Goal: Task Accomplishment & Management: Use online tool/utility

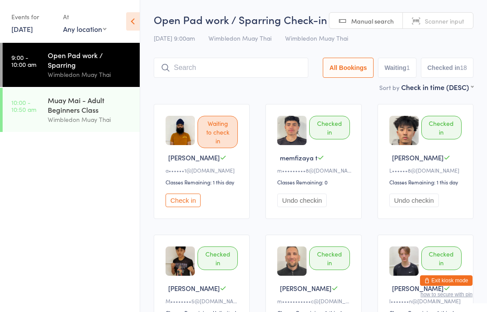
click at [211, 70] on input "search" at bounding box center [231, 68] width 154 height 20
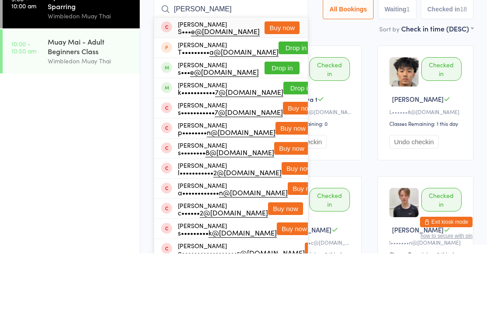
type input "[PERSON_NAME]"
click at [285, 120] on button "Drop in" at bounding box center [281, 126] width 35 height 13
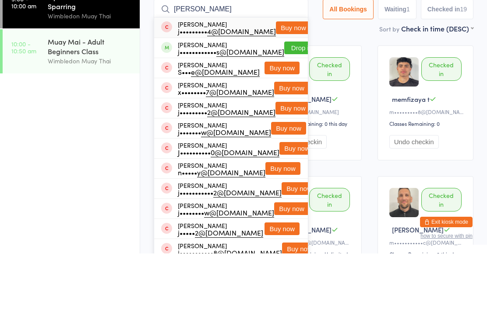
type input "[PERSON_NAME]"
click at [284, 100] on button "Drop in" at bounding box center [301, 106] width 35 height 13
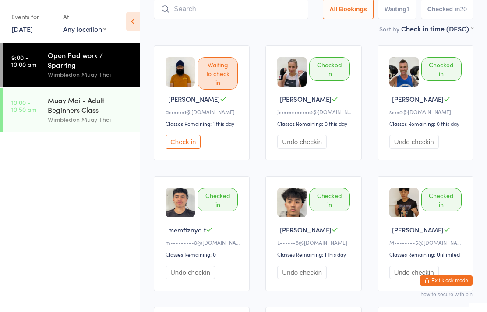
click at [82, 99] on div "Muay Mai - Adult Beginners Class" at bounding box center [90, 104] width 84 height 19
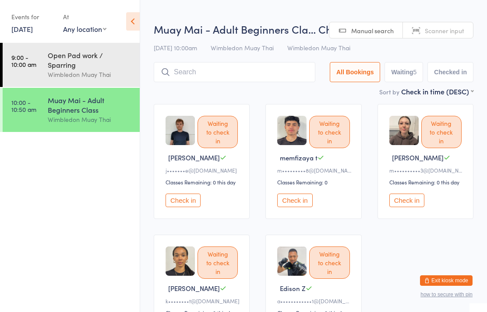
click at [194, 75] on input "search" at bounding box center [234, 72] width 161 height 20
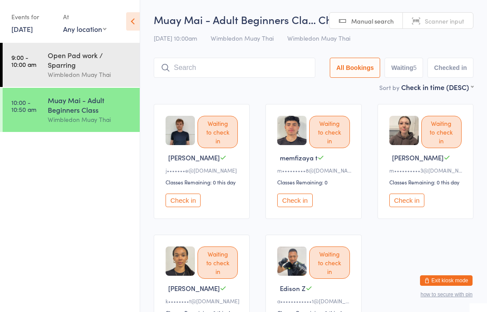
click at [113, 95] on div "Muay Mai - Adult Beginners Class" at bounding box center [90, 104] width 84 height 19
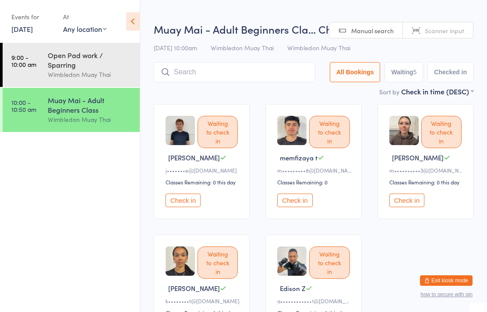
click at [256, 79] on input "search" at bounding box center [234, 72] width 161 height 20
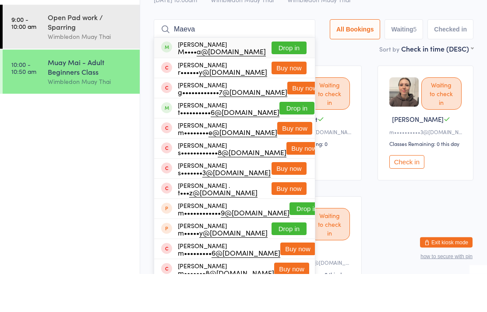
type input "Maeva"
click at [304, 80] on button "Drop in" at bounding box center [288, 86] width 35 height 13
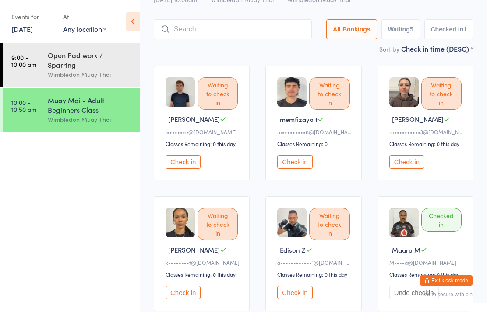
click at [194, 39] on input "search" at bounding box center [233, 29] width 158 height 20
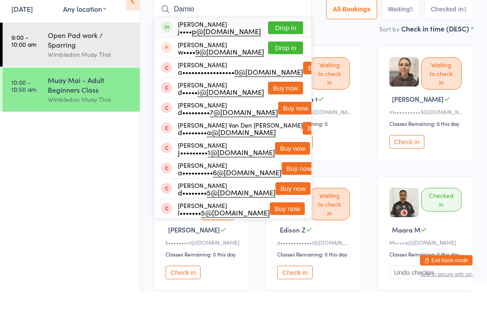
type input "Damio"
click at [278, 42] on button "Drop in" at bounding box center [285, 48] width 35 height 13
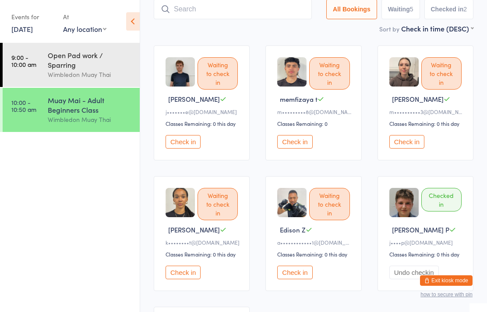
click at [235, 13] on input "search" at bounding box center [233, 9] width 158 height 20
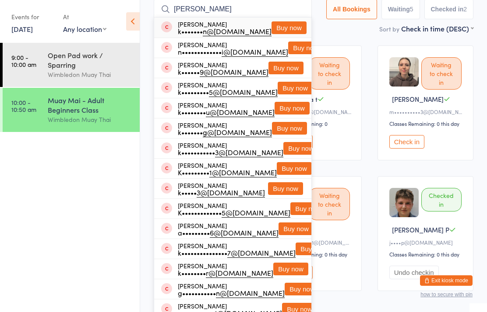
type input "[PERSON_NAME]"
click at [278, 33] on button "Buy now" at bounding box center [288, 27] width 35 height 13
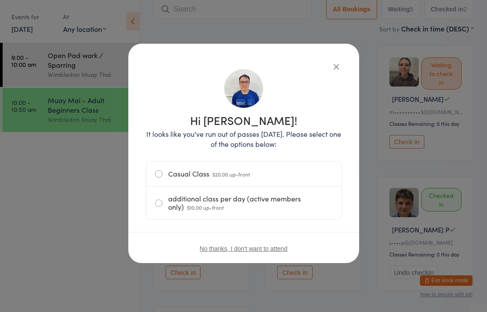
click at [186, 177] on label "Casual Class $20.00 up-front" at bounding box center [243, 174] width 177 height 25
click at [0, 0] on input "Casual Class $20.00 up-front" at bounding box center [0, 0] width 0 height 0
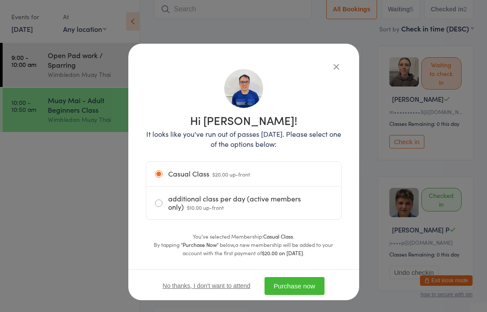
click at [305, 288] on button "Purchase now" at bounding box center [294, 286] width 60 height 18
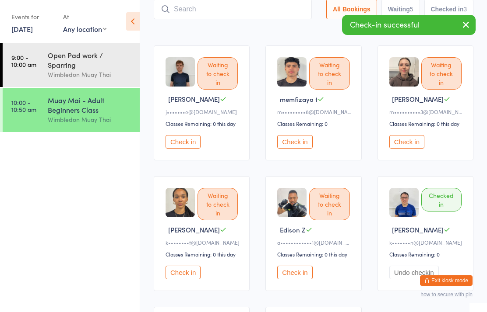
click at [88, 52] on div "Open Pad work / Sparring" at bounding box center [90, 59] width 84 height 19
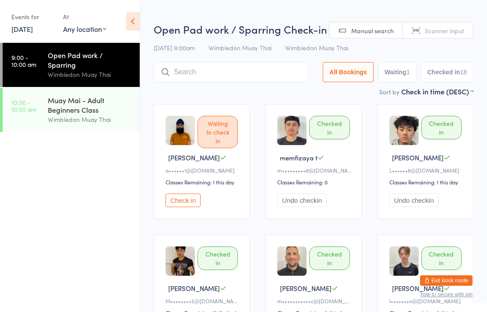
click at [77, 102] on div "Muay Mai - Adult Beginners Class" at bounding box center [90, 104] width 84 height 19
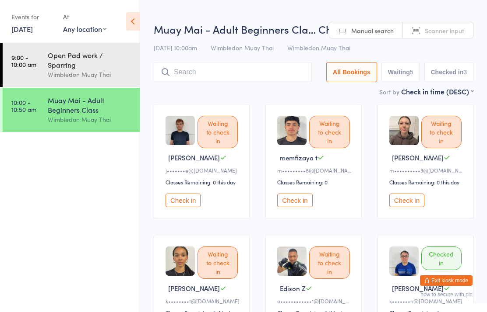
click at [197, 81] on input "search" at bounding box center [233, 72] width 158 height 20
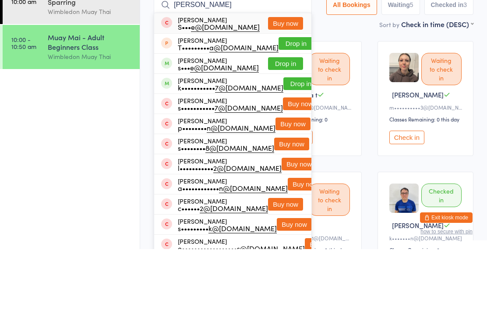
type input "[PERSON_NAME]"
click at [283, 120] on button "Drop in" at bounding box center [285, 126] width 35 height 13
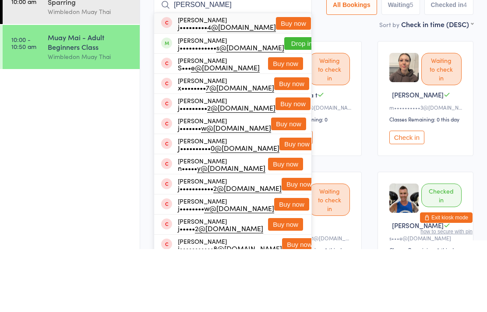
type input "[PERSON_NAME]"
click at [284, 100] on button "Drop in" at bounding box center [301, 106] width 35 height 13
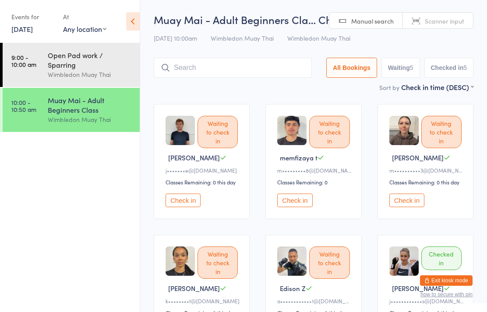
click at [263, 67] on input "search" at bounding box center [233, 68] width 158 height 20
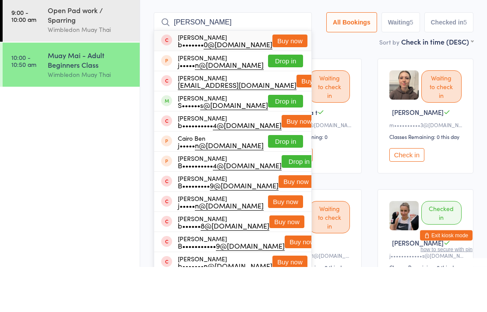
type input "[PERSON_NAME]"
click at [285, 140] on button "Drop in" at bounding box center [285, 146] width 35 height 13
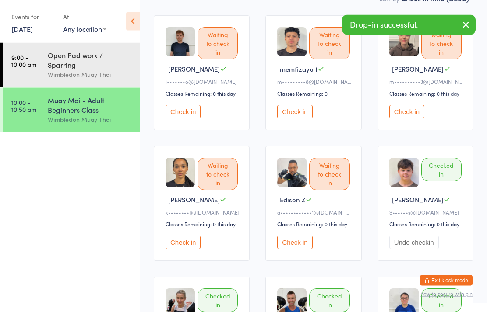
scroll to position [102, 0]
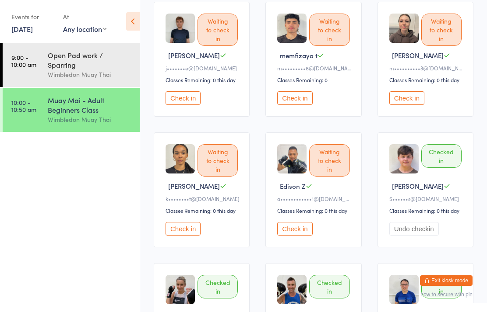
click at [121, 115] on div "Wimbledon Muay Thai" at bounding box center [90, 120] width 84 height 10
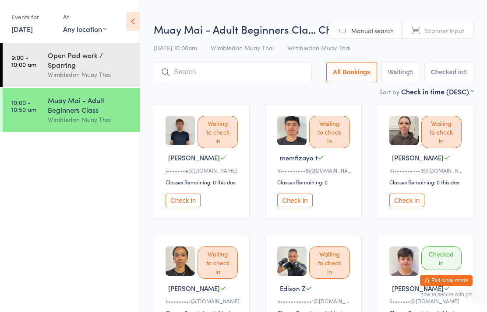
click at [239, 67] on input "search" at bounding box center [233, 72] width 158 height 20
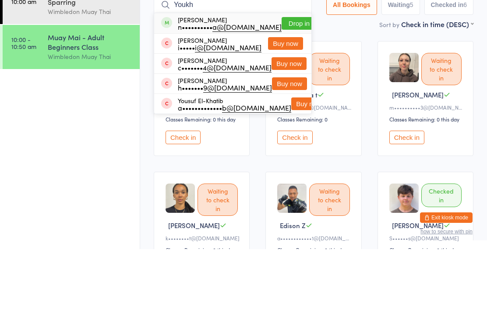
type input "Youkh"
click at [287, 80] on button "Drop in" at bounding box center [298, 86] width 35 height 13
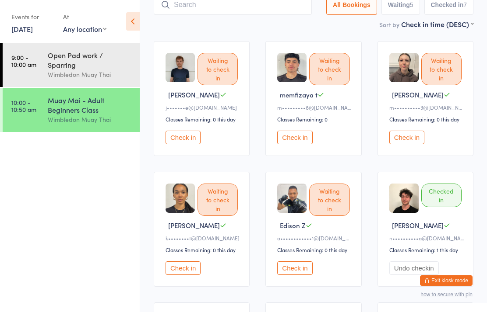
click at [25, 61] on time "9:00 - 10:00 am" at bounding box center [23, 61] width 25 height 14
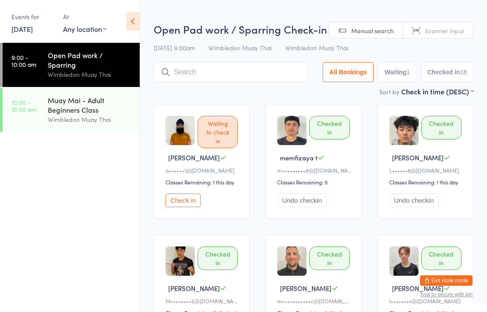
click at [98, 105] on div "Muay Mai - Adult Beginners Class" at bounding box center [90, 104] width 84 height 19
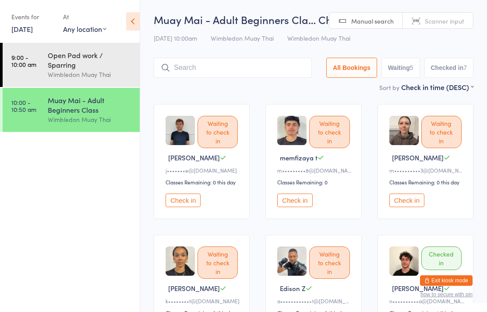
click at [20, 99] on time "10:00 - 10:50 am" at bounding box center [23, 106] width 25 height 14
click at [22, 54] on time "9:00 - 10:00 am" at bounding box center [23, 61] width 25 height 14
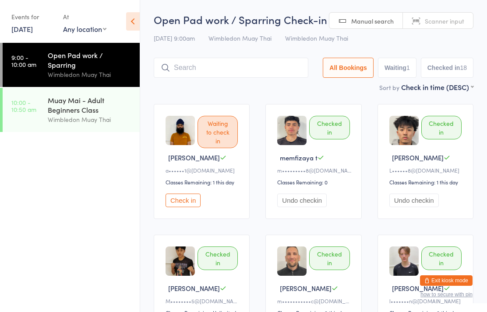
click at [24, 99] on time "10:00 - 10:50 am" at bounding box center [23, 106] width 25 height 14
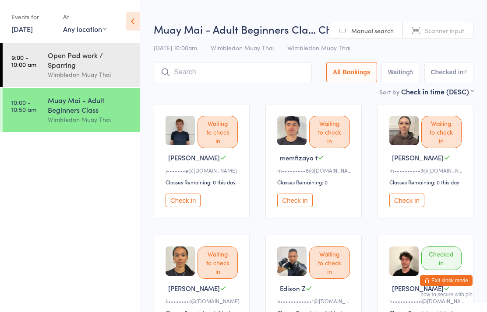
click at [15, 53] on link "9:00 - 10:00 am Open Pad work / Sparring Wimbledon Muay Thai" at bounding box center [71, 65] width 137 height 44
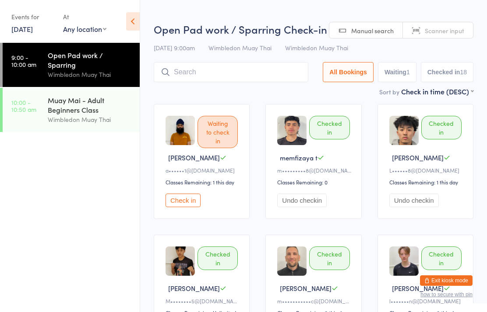
click at [18, 21] on div "Events for" at bounding box center [32, 17] width 43 height 14
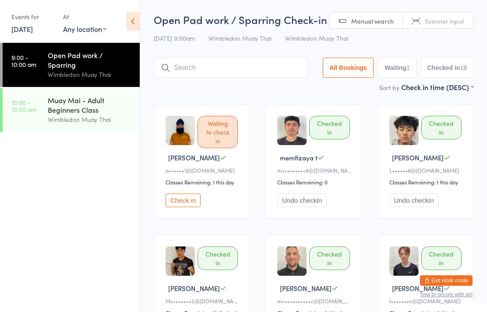
click at [16, 20] on div "Events for" at bounding box center [32, 17] width 43 height 14
click at [29, 24] on link "[DATE]" at bounding box center [21, 29] width 21 height 10
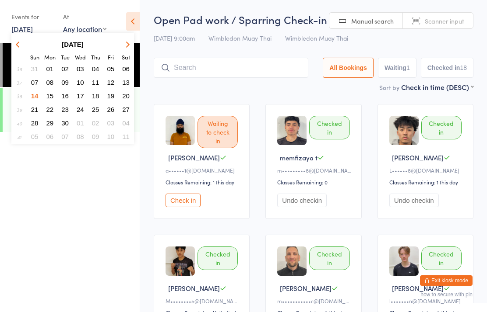
click at [123, 93] on span "20" at bounding box center [125, 95] width 7 height 7
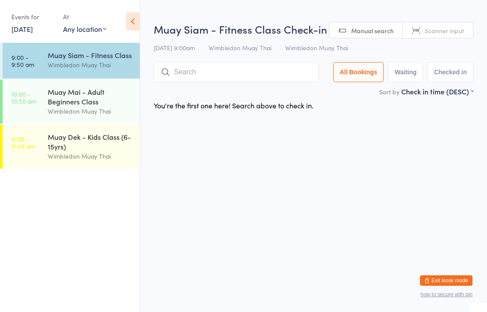
click at [40, 146] on link "11:00 - 11:45 am Muay Dek - Kids Class (6-15yrs) Wimbledon Muay Thai" at bounding box center [71, 147] width 137 height 44
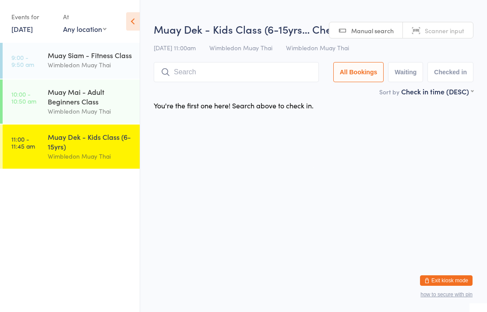
click at [163, 63] on input "search" at bounding box center [236, 72] width 165 height 20
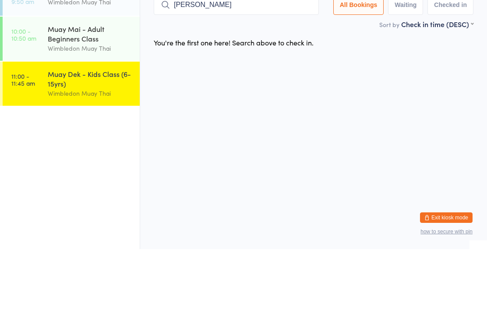
type input "[PERSON_NAME]"
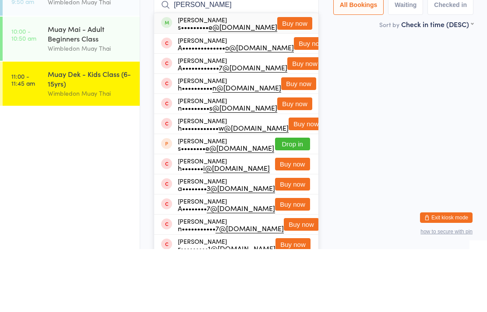
click at [288, 80] on button "Buy now" at bounding box center [294, 86] width 35 height 13
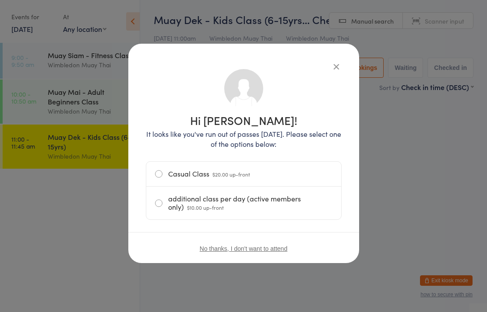
click at [284, 175] on label "Casual Class $20.00 up-front" at bounding box center [243, 174] width 177 height 25
click at [0, 0] on input "Casual Class $20.00 up-front" at bounding box center [0, 0] width 0 height 0
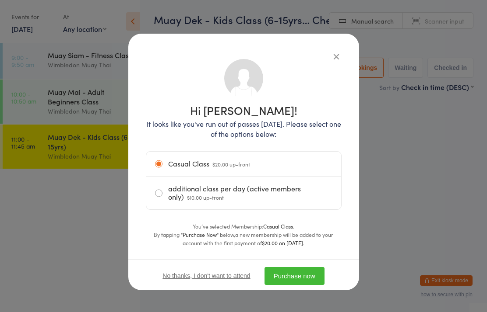
scroll to position [11, 0]
click at [324, 281] on button "Purchase now" at bounding box center [294, 276] width 60 height 18
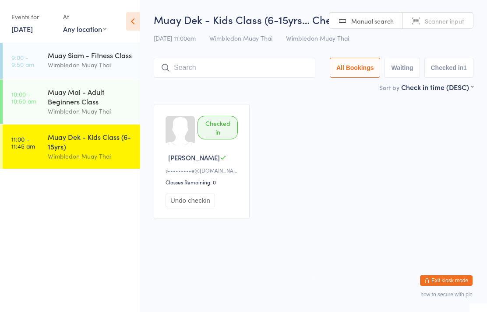
click at [178, 59] on input "search" at bounding box center [234, 68] width 161 height 20
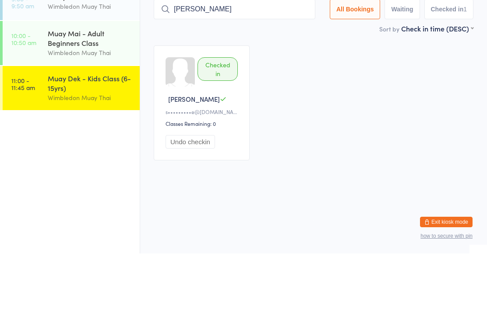
type input "[PERSON_NAME]"
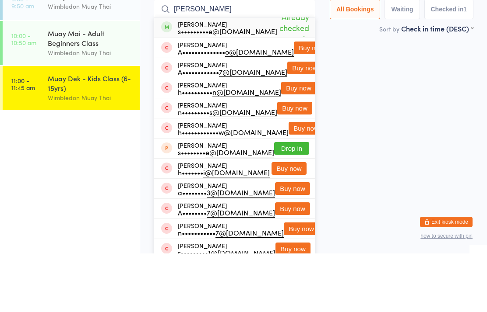
click at [278, 68] on span "Already checked in" at bounding box center [294, 86] width 34 height 37
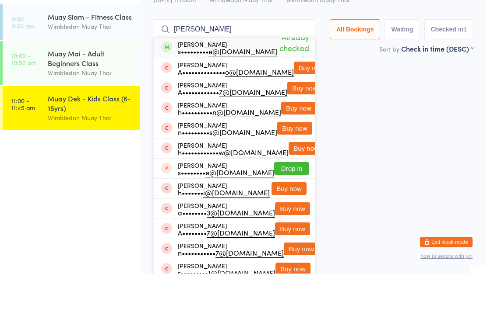
type input "[PERSON_NAME]"
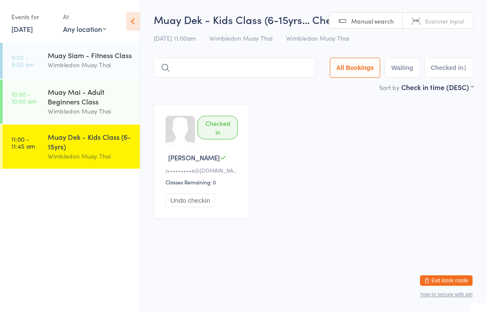
click at [239, 60] on input "search" at bounding box center [234, 68] width 161 height 20
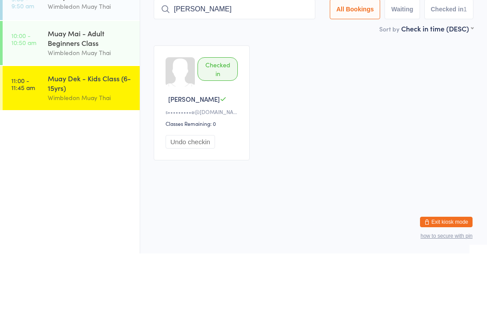
type input "[PERSON_NAME]"
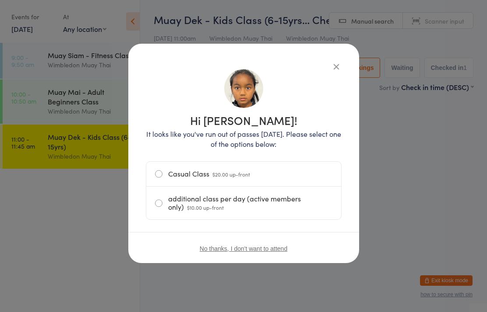
click at [163, 173] on label "Casual Class $20.00 up-front" at bounding box center [243, 174] width 177 height 25
click at [0, 0] on input "Casual Class $20.00 up-front" at bounding box center [0, 0] width 0 height 0
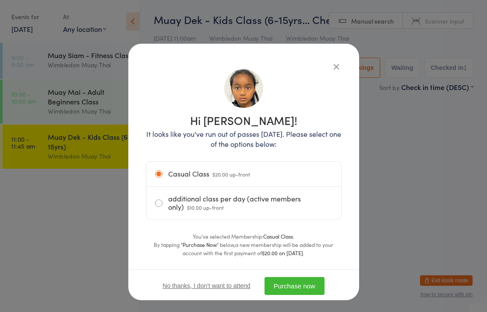
click at [297, 287] on button "Purchase now" at bounding box center [294, 286] width 60 height 18
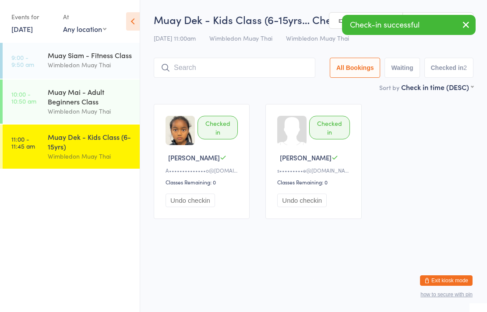
click at [319, 132] on div "Checked in" at bounding box center [329, 128] width 40 height 24
click at [317, 204] on button "Undo checkin" at bounding box center [301, 201] width 49 height 14
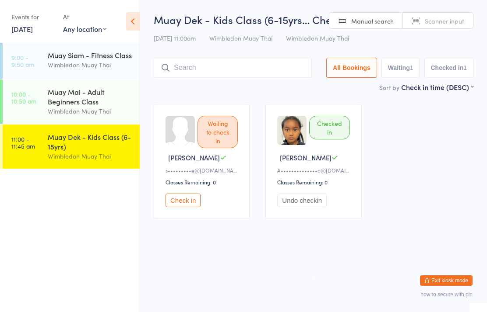
click at [23, 27] on link "[DATE]" at bounding box center [21, 29] width 21 height 10
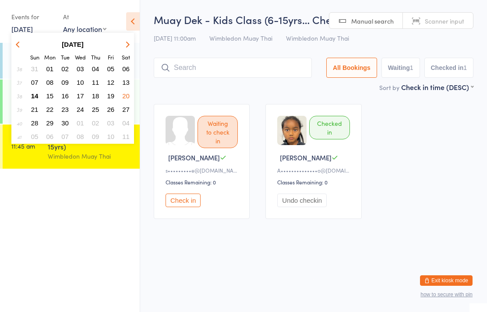
click at [31, 94] on span "14" at bounding box center [34, 95] width 7 height 7
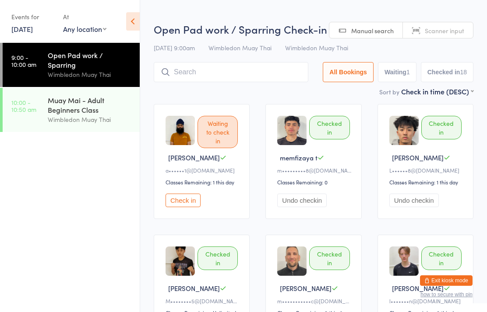
click at [36, 99] on time "10:00 - 10:50 am" at bounding box center [23, 106] width 25 height 14
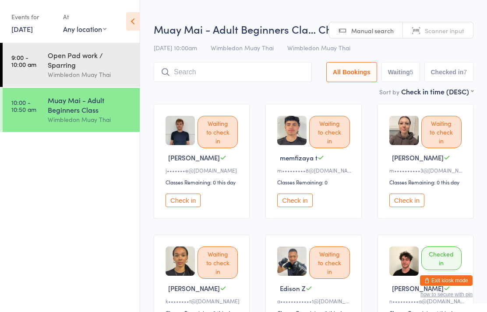
click at [39, 92] on link "10:00 - 10:50 am Muay Mai - Adult Beginners Class Wimbledon Muay Thai" at bounding box center [71, 110] width 137 height 44
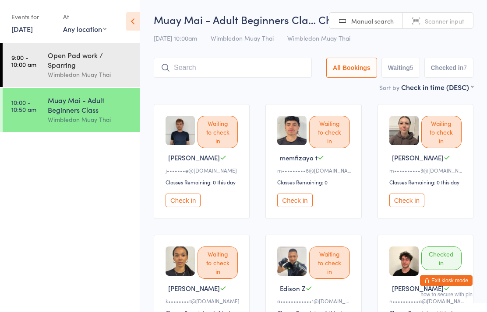
click at [200, 64] on input "search" at bounding box center [233, 68] width 158 height 20
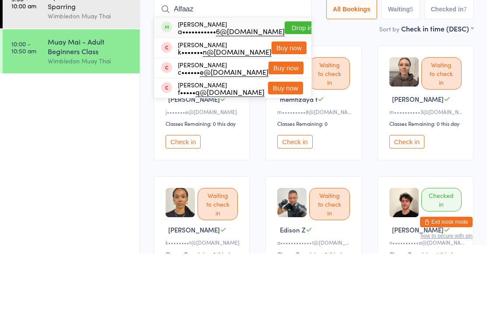
type input "Alfaaz"
click at [284, 80] on button "Drop in" at bounding box center [301, 86] width 35 height 13
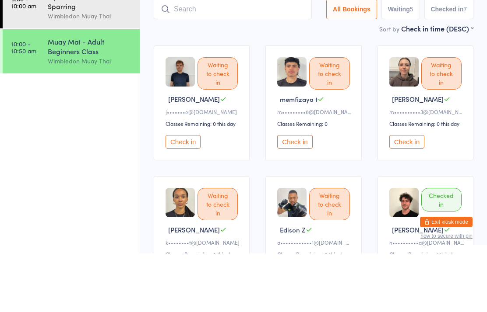
scroll to position [59, 0]
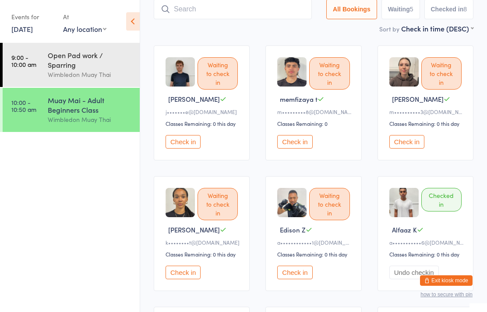
click at [96, 98] on div "Muay Mai - Adult Beginners Class" at bounding box center [90, 104] width 84 height 19
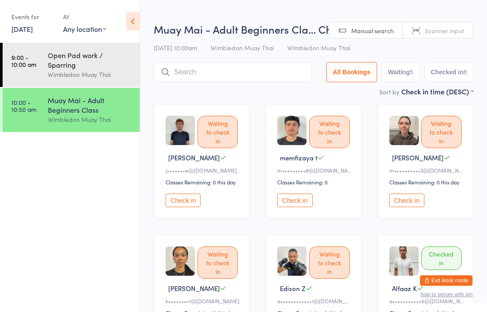
click at [90, 104] on div "Muay Mai - Adult Beginners Class" at bounding box center [90, 104] width 84 height 19
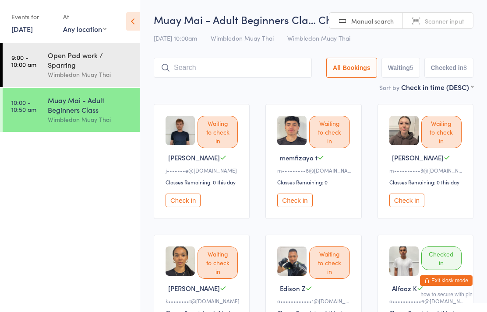
click at [198, 205] on button "Check in" at bounding box center [182, 201] width 35 height 14
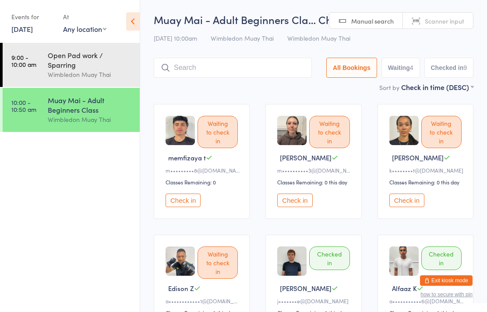
click at [242, 70] on input "search" at bounding box center [233, 68] width 158 height 20
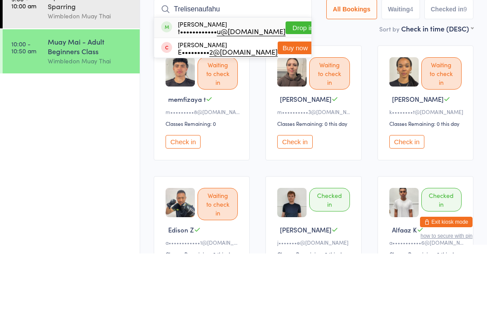
type input "Trelisenaufahu"
click at [295, 80] on button "Drop in" at bounding box center [302, 86] width 35 height 13
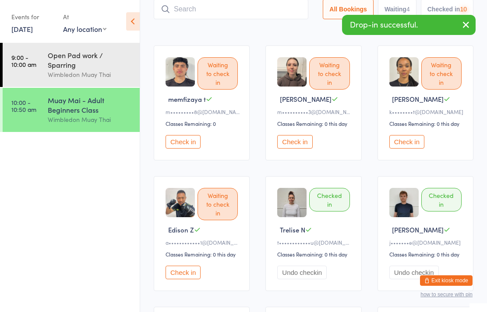
click at [268, 14] on input "search" at bounding box center [231, 9] width 154 height 20
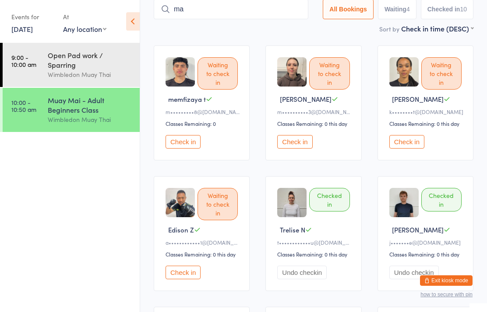
type input "m"
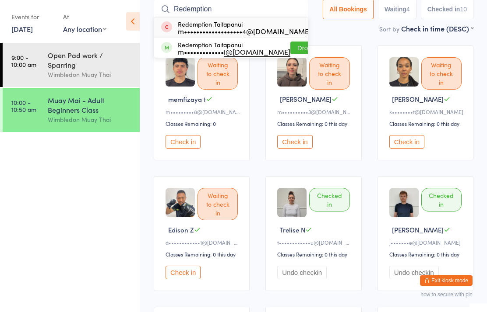
type input "Redemption"
click at [292, 53] on button "Drop in" at bounding box center [307, 48] width 35 height 13
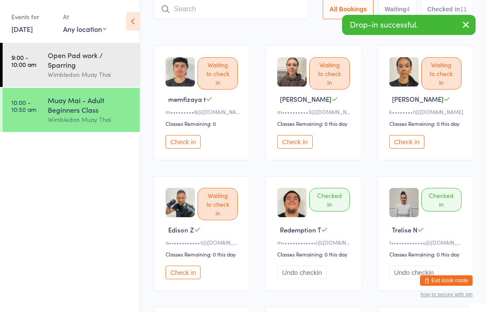
click at [213, 17] on input "search" at bounding box center [231, 9] width 154 height 20
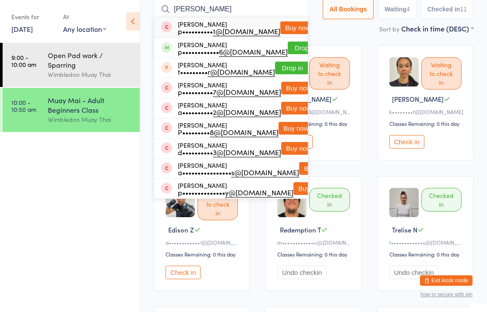
type input "[PERSON_NAME]"
click at [291, 49] on button "Drop in" at bounding box center [305, 48] width 35 height 13
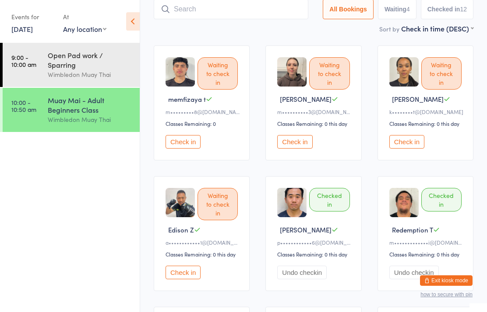
click at [225, 4] on input "search" at bounding box center [231, 9] width 154 height 20
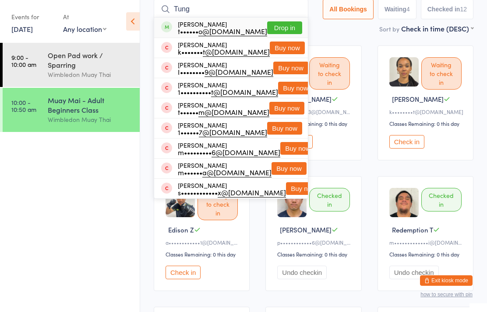
type input "Tung"
click at [279, 27] on button "Drop in" at bounding box center [284, 27] width 35 height 13
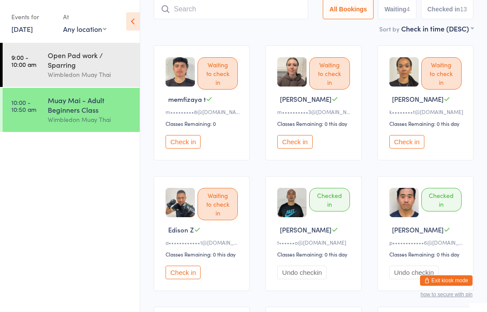
click at [46, 94] on link "10:00 - 10:50 am Muay Mai - Adult Beginners Class Wimbledon Muay Thai" at bounding box center [71, 110] width 137 height 44
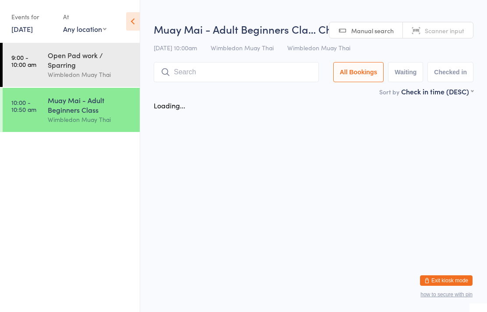
scroll to position [0, 0]
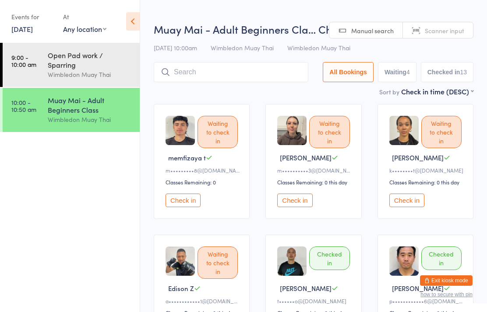
click at [91, 51] on div "Open Pad work / Sparring" at bounding box center [90, 59] width 84 height 19
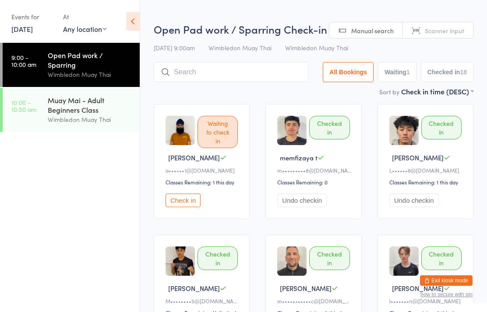
click at [203, 76] on input "search" at bounding box center [231, 72] width 154 height 20
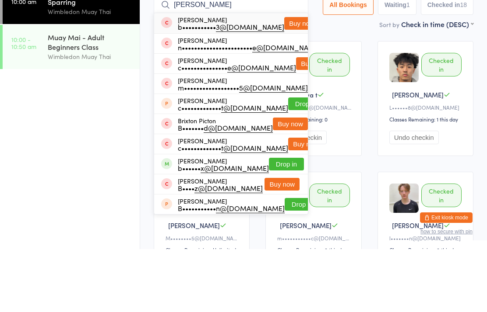
type input "[PERSON_NAME]"
click at [284, 80] on button "Buy now" at bounding box center [301, 86] width 35 height 13
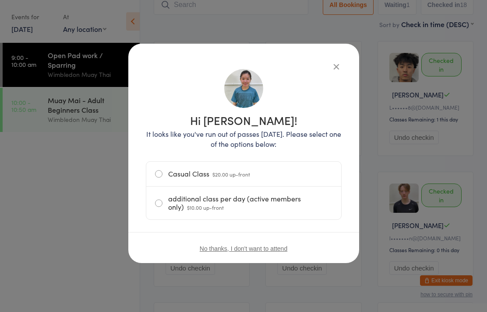
click at [214, 175] on span "$20.00 up-front" at bounding box center [231, 174] width 38 height 7
click at [0, 0] on input "Casual Class $20.00 up-front" at bounding box center [0, 0] width 0 height 0
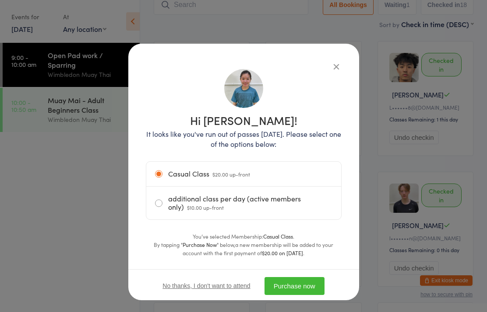
click at [298, 282] on button "Purchase now" at bounding box center [294, 286] width 60 height 18
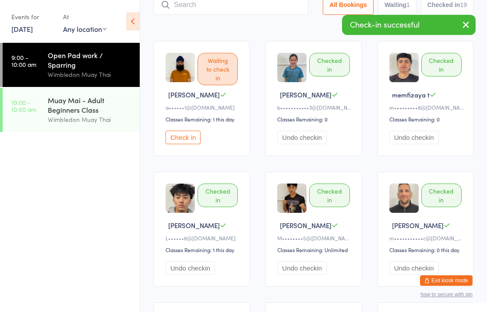
click at [97, 97] on div "Muay Mai - Adult Beginners Class" at bounding box center [90, 104] width 84 height 19
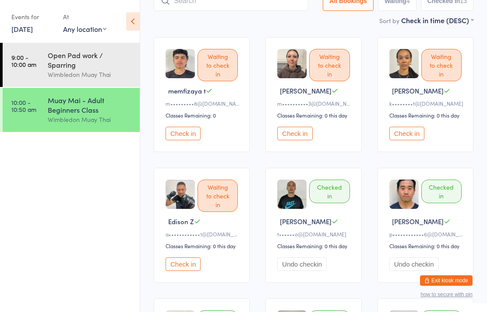
scroll to position [70, 0]
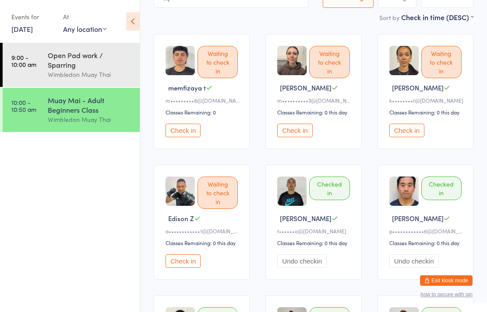
click at [88, 70] on div "Wimbledon Muay Thai" at bounding box center [90, 75] width 84 height 10
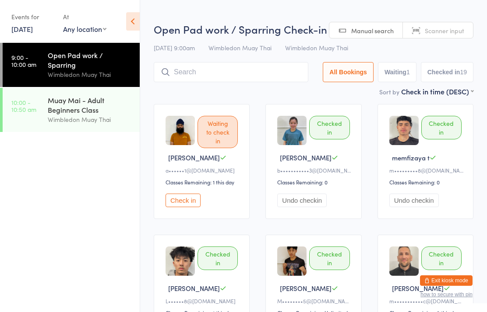
click at [307, 207] on button "Undo checkin" at bounding box center [301, 201] width 49 height 14
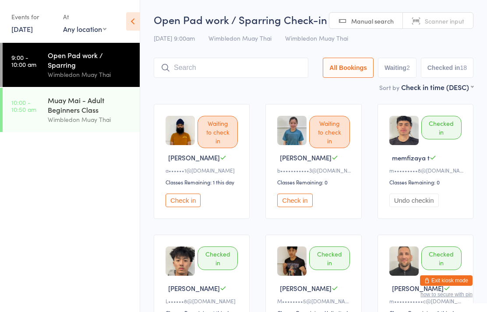
click at [82, 99] on div "Muay Mai - Adult Beginners Class" at bounding box center [90, 104] width 84 height 19
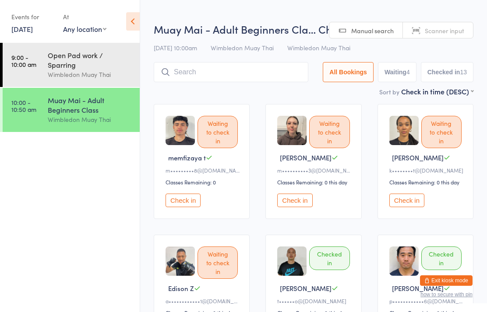
click at [206, 77] on input "search" at bounding box center [231, 72] width 154 height 20
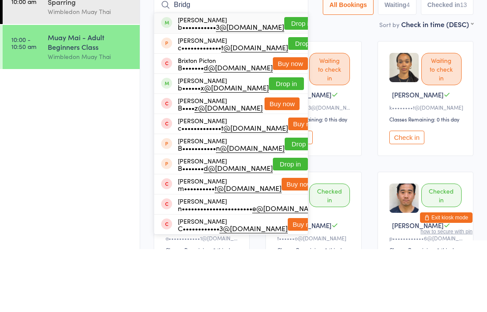
type input "Bridg"
click at [284, 80] on button "Drop in" at bounding box center [301, 86] width 35 height 13
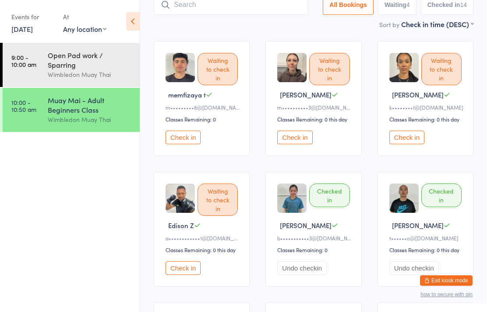
click at [79, 95] on div "Muay Mai - Adult Beginners Class" at bounding box center [90, 104] width 84 height 19
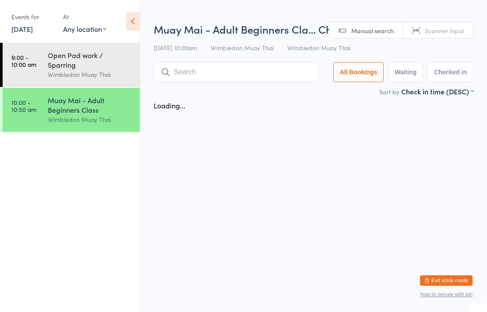
scroll to position [0, 0]
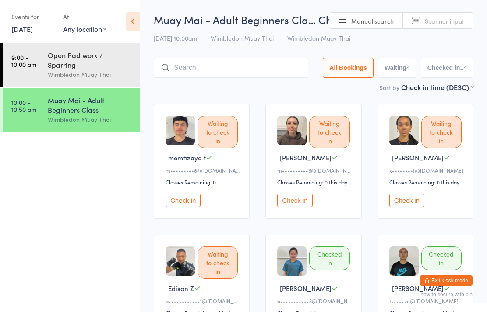
click at [244, 74] on input "search" at bounding box center [231, 68] width 154 height 20
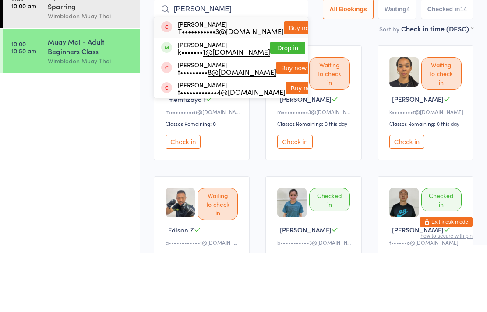
type input "[PERSON_NAME]"
click at [279, 100] on button "Drop in" at bounding box center [287, 106] width 35 height 13
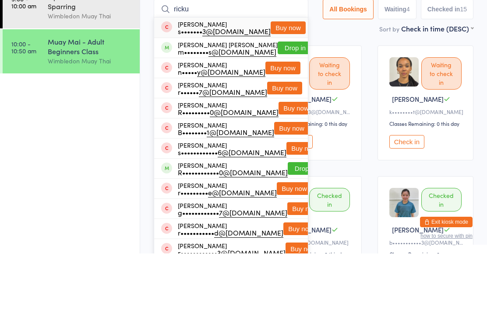
type input "ricku"
click at [282, 100] on button "Drop in" at bounding box center [294, 106] width 35 height 13
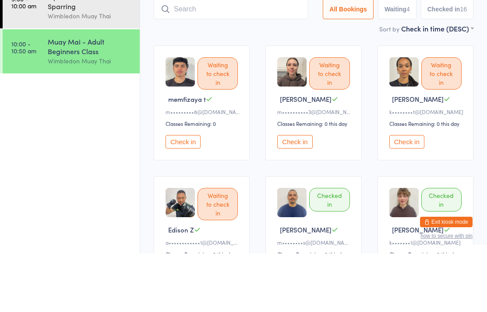
scroll to position [59, 0]
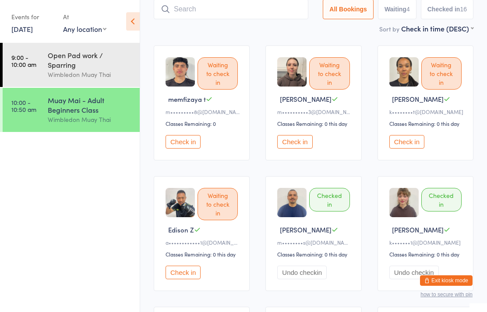
click at [190, 280] on button "Check in" at bounding box center [182, 273] width 35 height 14
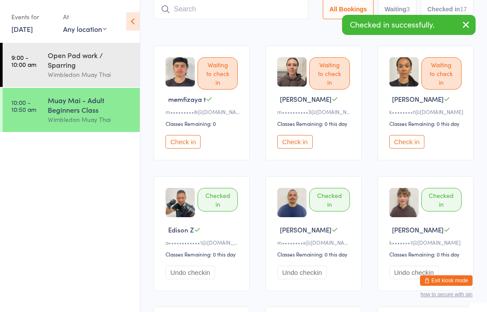
click at [39, 94] on link "10:00 - 10:50 am Muay Mai - Adult Beginners Class Wimbledon Muay Thai" at bounding box center [71, 110] width 137 height 44
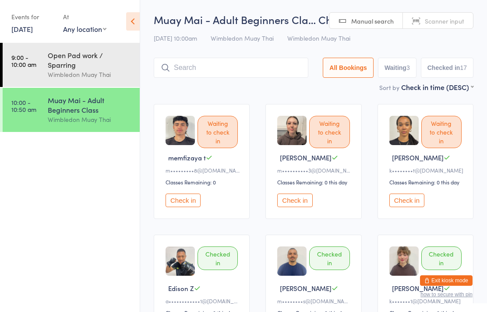
click at [235, 59] on input "search" at bounding box center [231, 68] width 154 height 20
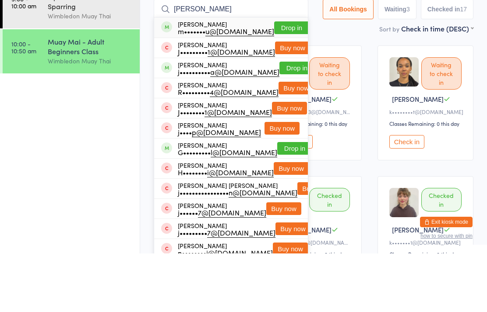
type input "[PERSON_NAME]"
click at [282, 80] on button "Drop in" at bounding box center [291, 86] width 35 height 13
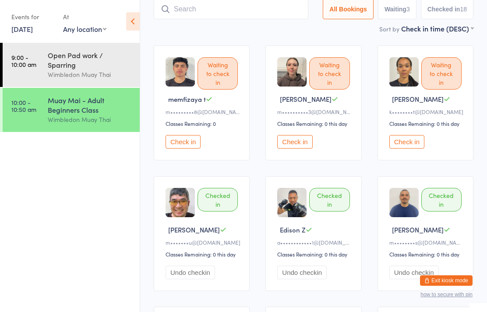
click at [175, 26] on div "Sort by Check in time (DESC) First name (ASC) First name (DESC) Last name (ASC)…" at bounding box center [313, 29] width 319 height 10
click at [248, 11] on input "search" at bounding box center [231, 9] width 154 height 20
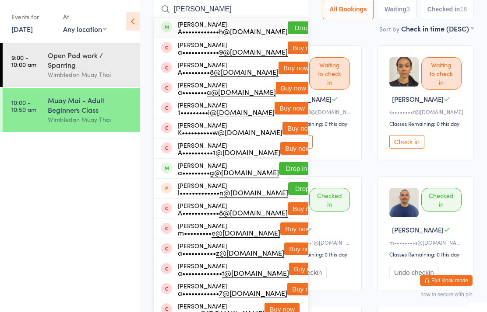
type input "[PERSON_NAME]"
click at [293, 27] on button "Drop in" at bounding box center [305, 27] width 35 height 13
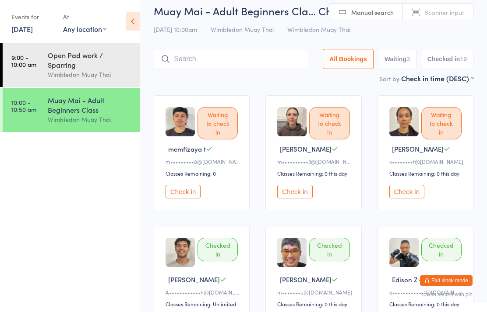
scroll to position [0, 0]
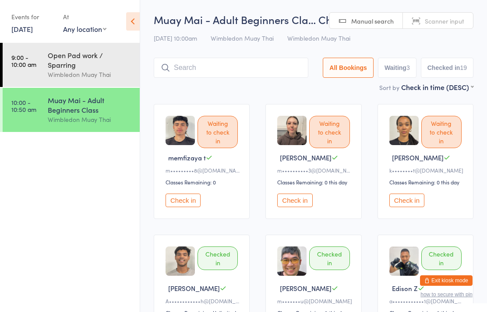
click at [246, 70] on input "search" at bounding box center [231, 68] width 154 height 20
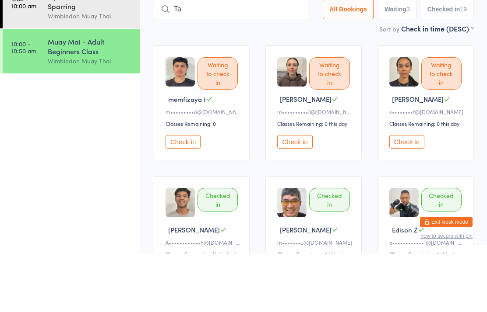
type input "T"
click at [119, 126] on ul "9:00 - 10:00 am Open Pad work / Sparring Wimbledon Muay Thai 10:00 - 10:50 am M…" at bounding box center [70, 178] width 140 height 270
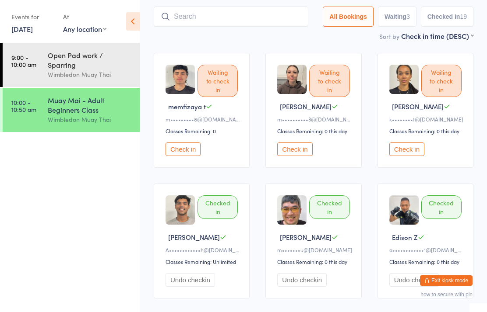
scroll to position [50, 0]
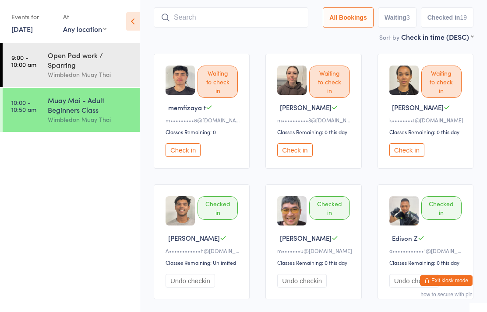
click at [248, 18] on input "search" at bounding box center [231, 17] width 154 height 20
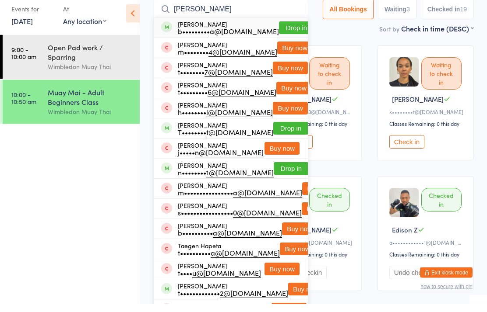
type input "[PERSON_NAME]"
click at [287, 30] on button "Drop in" at bounding box center [296, 36] width 35 height 13
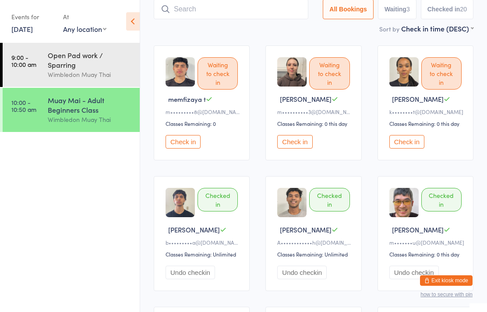
click at [24, 105] on time "10:00 - 10:50 am" at bounding box center [23, 106] width 25 height 14
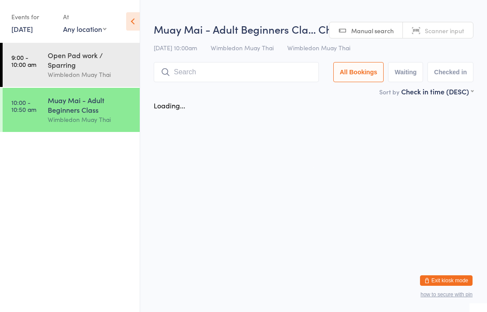
scroll to position [0, 0]
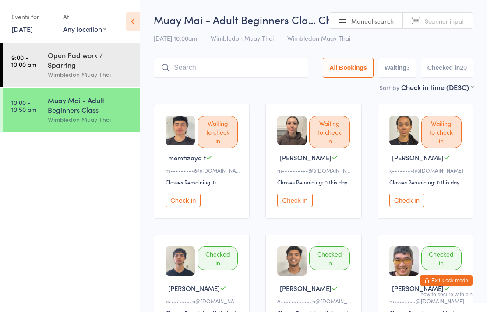
click at [35, 51] on link "9:00 - 10:00 am Open Pad work / Sparring Wimbledon Muay Thai" at bounding box center [71, 65] width 137 height 44
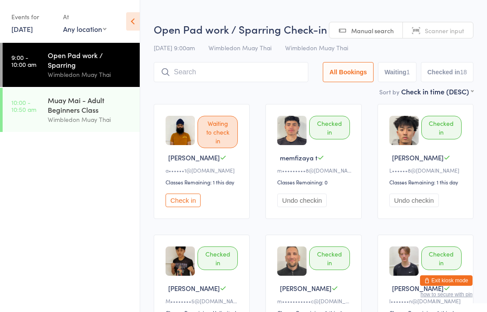
click at [38, 100] on link "10:00 - 10:50 am Muay Mai - Adult Beginners Class Wimbledon Muay Thai" at bounding box center [71, 110] width 137 height 44
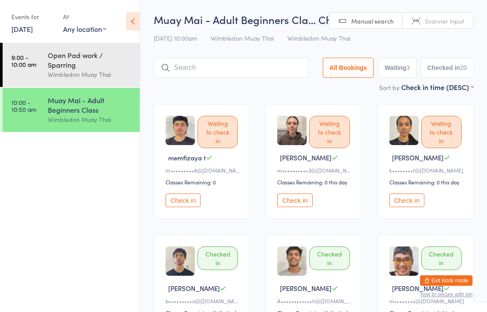
click at [30, 107] on link "10:00 - 10:50 am Muay Mai - Adult Beginners Class Wimbledon Muay Thai" at bounding box center [71, 110] width 137 height 44
